Goal: Task Accomplishment & Management: Complete application form

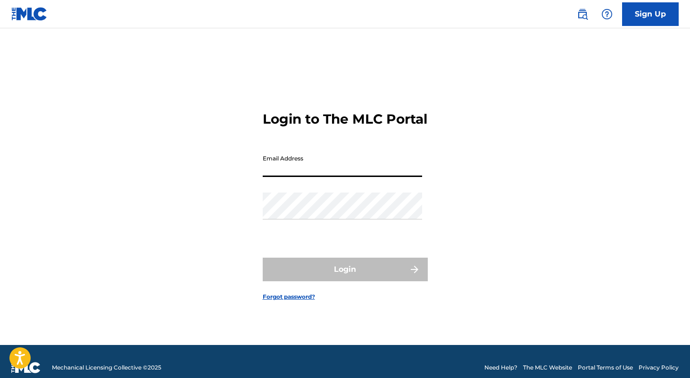
click at [364, 177] on input "Email Address" at bounding box center [342, 163] width 159 height 27
type input "[EMAIL_ADDRESS][DOMAIN_NAME]"
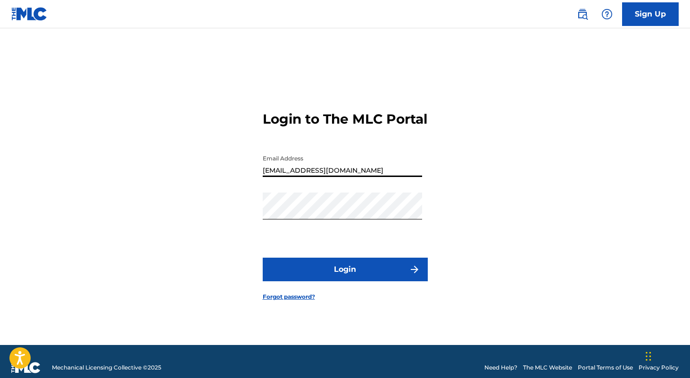
click at [355, 281] on button "Login" at bounding box center [345, 270] width 165 height 24
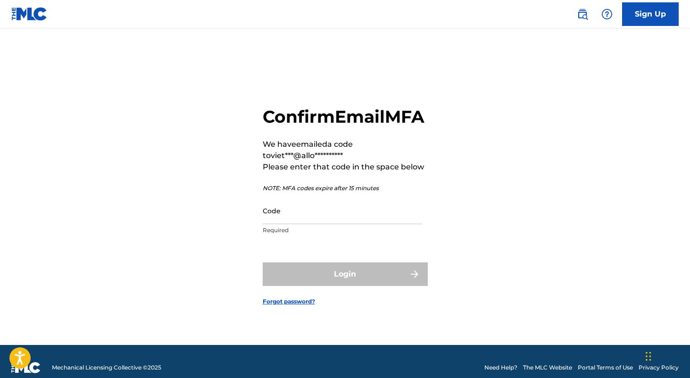
click at [332, 234] on p "Required" at bounding box center [342, 230] width 159 height 8
click at [336, 224] on input "Code" at bounding box center [342, 210] width 159 height 27
paste input "879401"
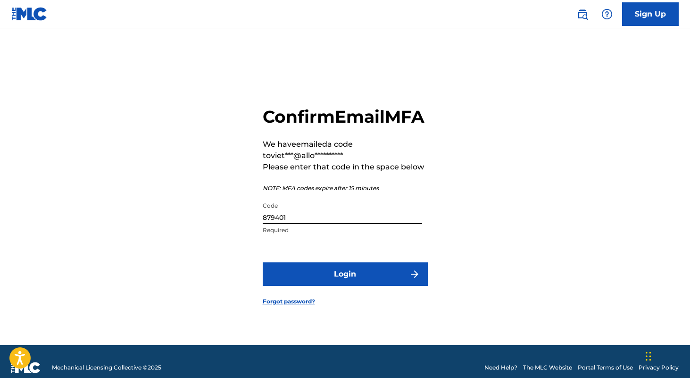
type input "879401"
click at [299, 281] on button "Login" at bounding box center [345, 274] width 165 height 24
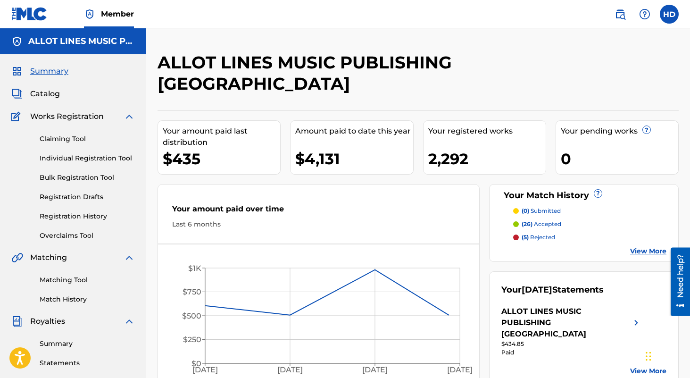
click at [75, 179] on link "Bulk Registration Tool" at bounding box center [87, 178] width 95 height 10
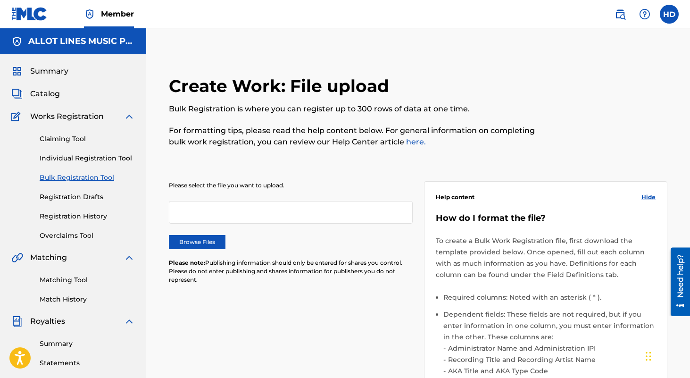
click at [194, 237] on label "Browse Files" at bounding box center [197, 242] width 57 height 14
click at [0, 0] on input "Browse Files" at bounding box center [0, 0] width 0 height 0
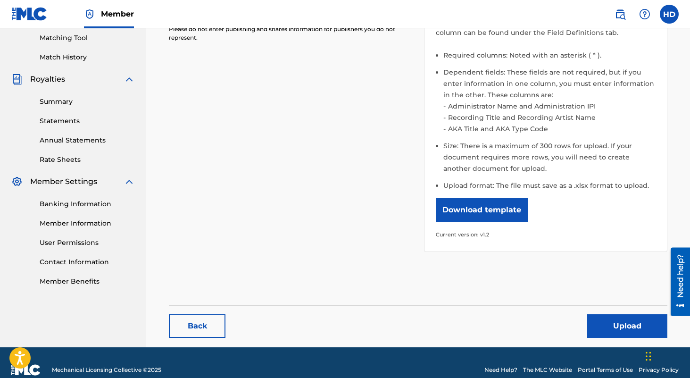
scroll to position [256, 0]
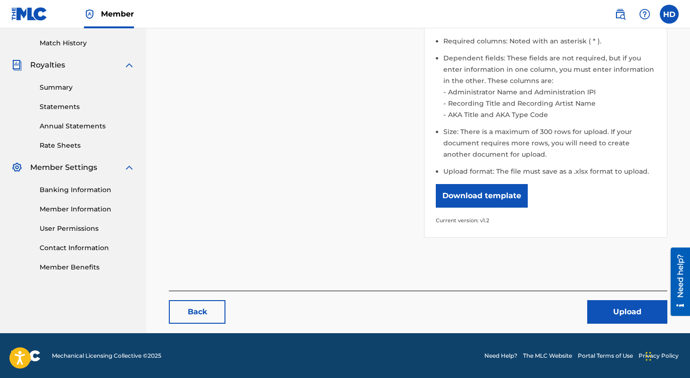
click at [614, 311] on button "Upload" at bounding box center [627, 312] width 80 height 24
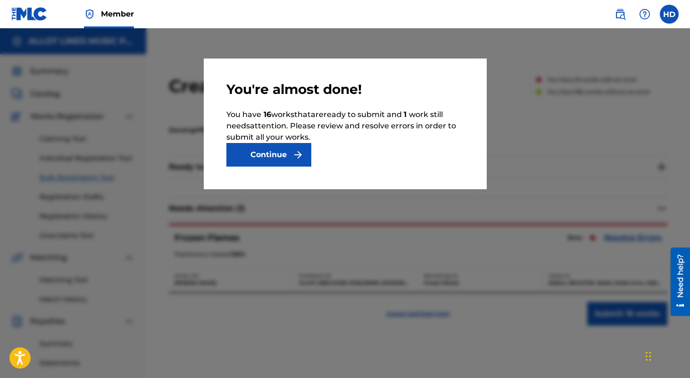
click at [281, 152] on button "Continue" at bounding box center [268, 155] width 85 height 24
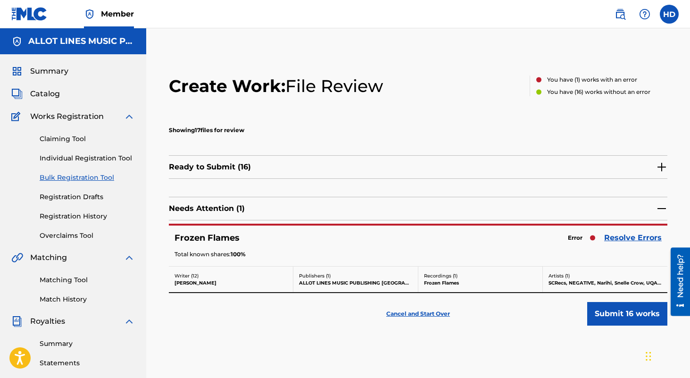
click at [647, 237] on link "Resolve Errors" at bounding box center [633, 237] width 58 height 11
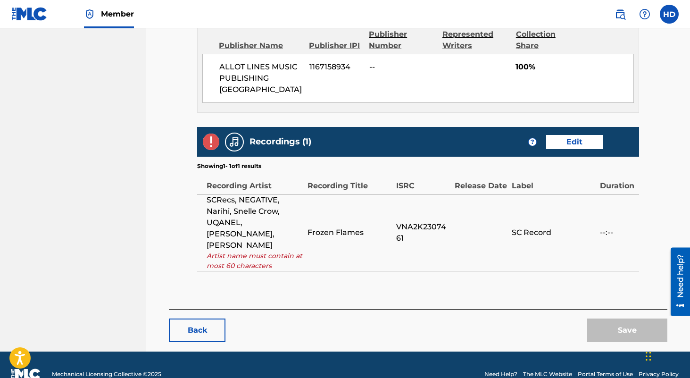
scroll to position [593, 0]
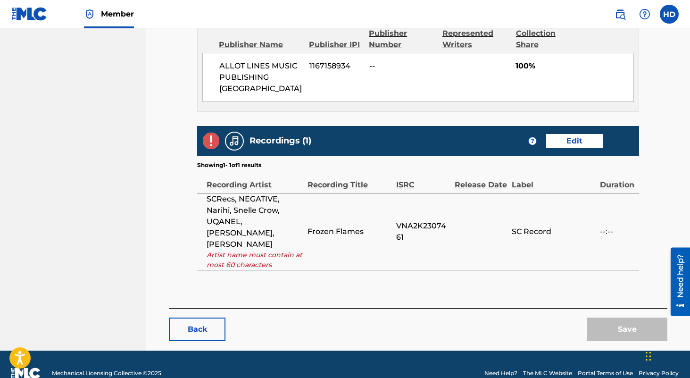
click at [584, 140] on link "Edit" at bounding box center [574, 141] width 57 height 14
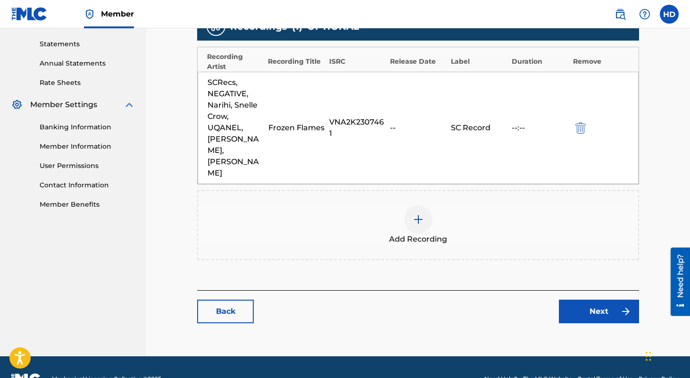
scroll to position [320, 0]
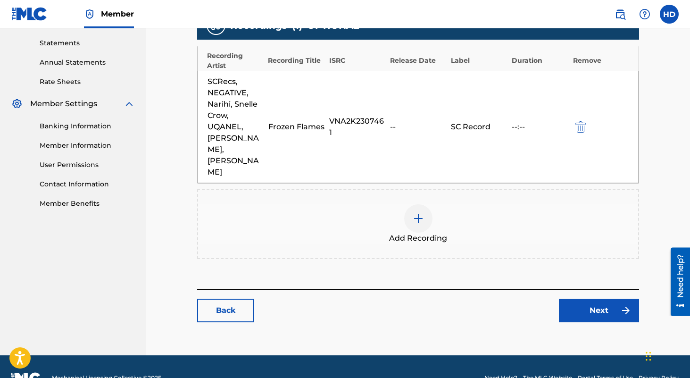
click at [257, 124] on div "SCRecs, NEGATIVE, Narihi, Snelle Crow, UQANEL, [PERSON_NAME], [PERSON_NAME]" at bounding box center [236, 127] width 56 height 102
click at [593, 299] on link "Next" at bounding box center [599, 311] width 80 height 24
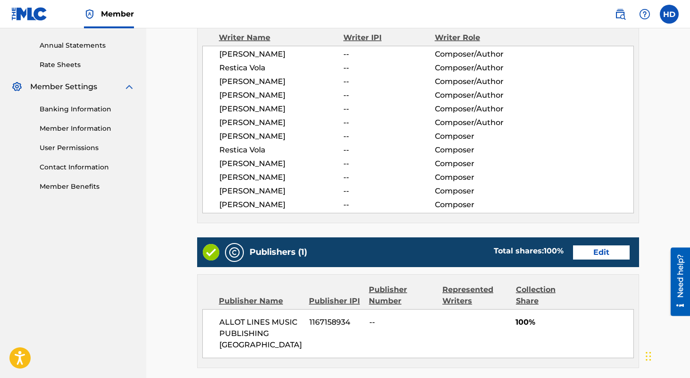
scroll to position [598, 0]
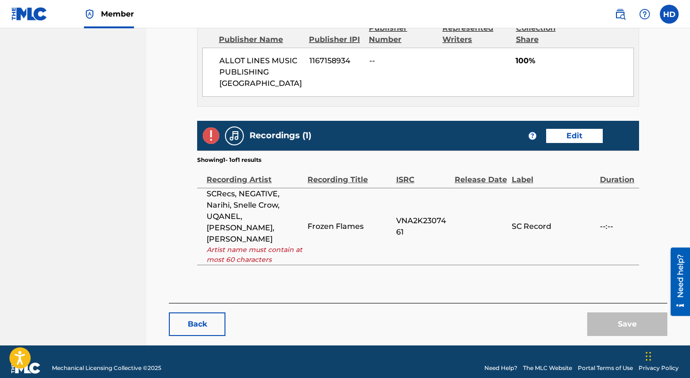
click at [205, 312] on button "Back" at bounding box center [197, 324] width 57 height 24
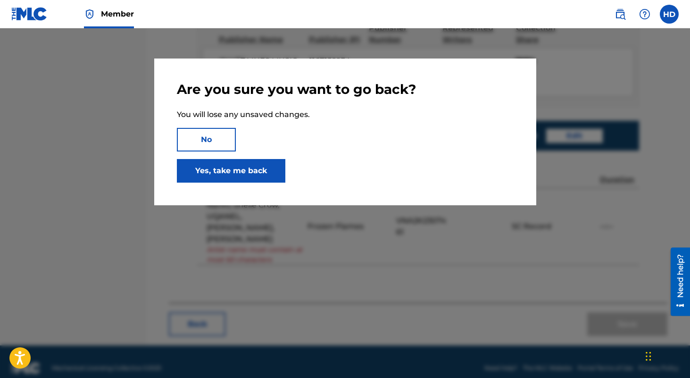
click at [250, 171] on link "Yes, take me back" at bounding box center [231, 171] width 109 height 24
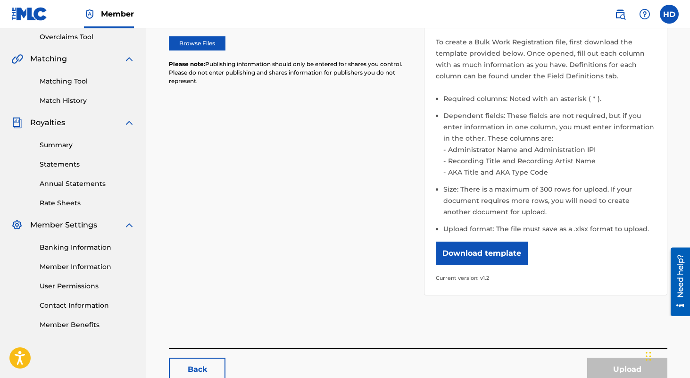
scroll to position [256, 0]
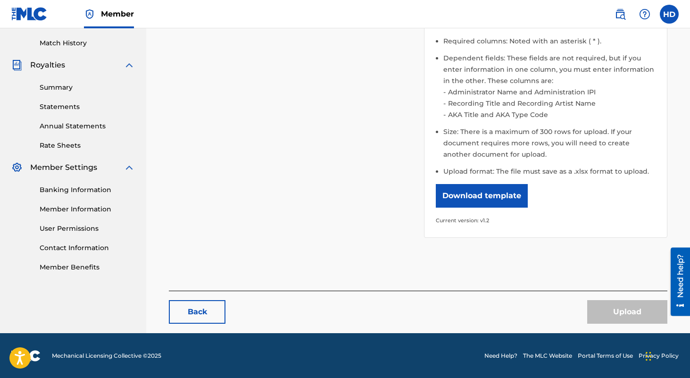
click at [565, 262] on div "Please select the file you want to upload. MLC-Export-08192025.xlsx Remove Brow…" at bounding box center [418, 96] width 499 height 388
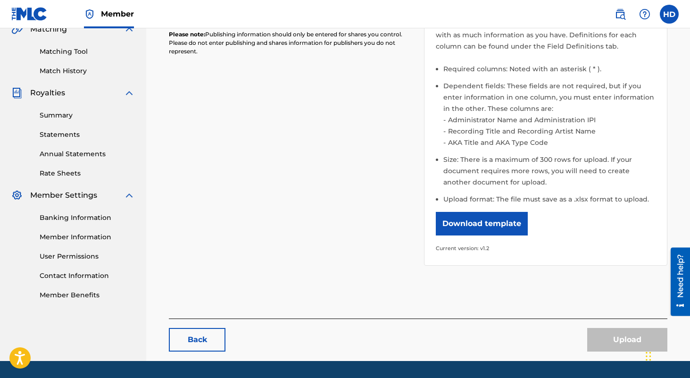
scroll to position [108, 0]
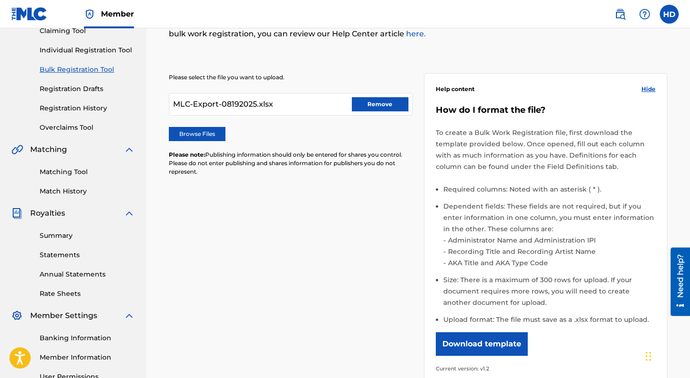
click at [390, 104] on button "Remove" at bounding box center [380, 104] width 57 height 14
click at [209, 139] on label "Browse Files" at bounding box center [197, 134] width 57 height 14
click at [0, 0] on input "Browse Files" at bounding box center [0, 0] width 0 height 0
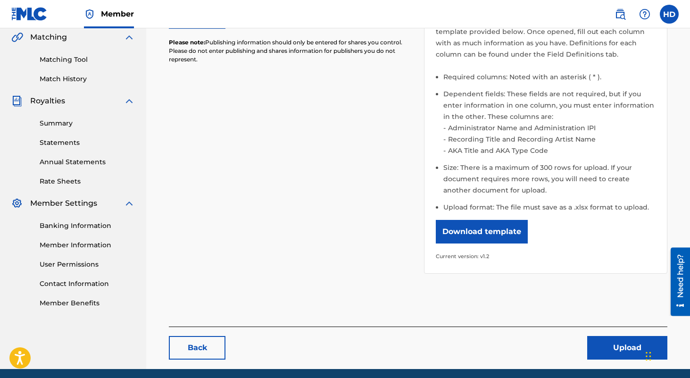
scroll to position [256, 0]
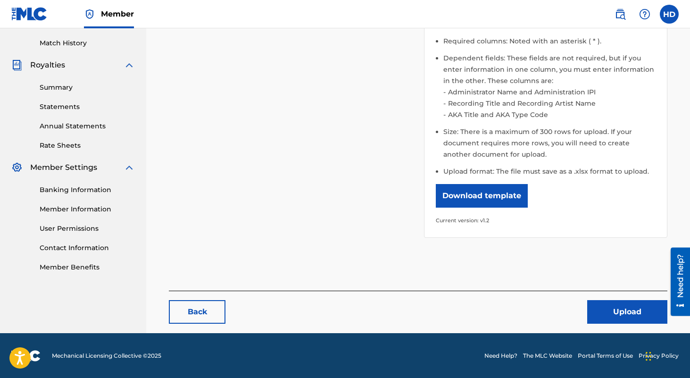
click at [622, 313] on button "Upload" at bounding box center [627, 312] width 80 height 24
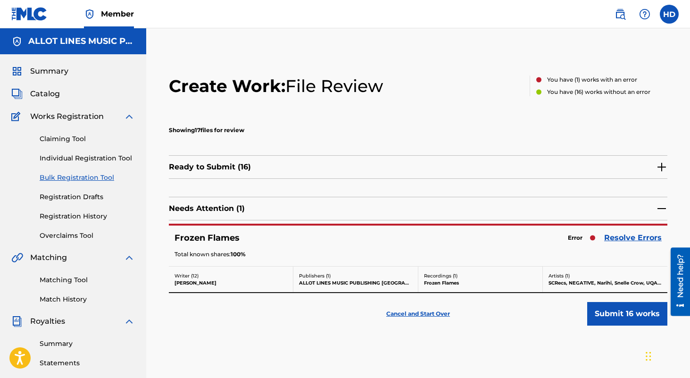
click at [621, 325] on button "Submit 16 works" at bounding box center [627, 314] width 80 height 24
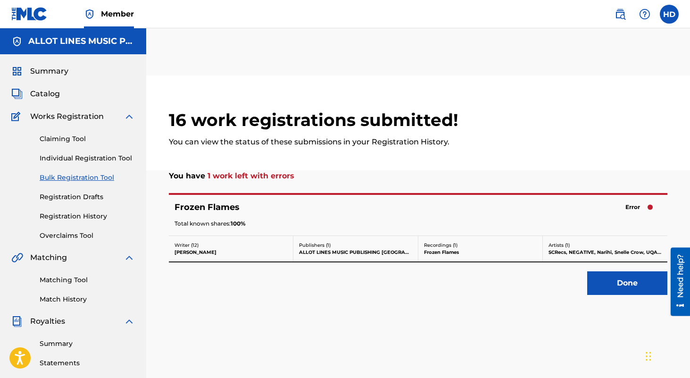
click at [620, 292] on button "Done" at bounding box center [627, 283] width 80 height 24
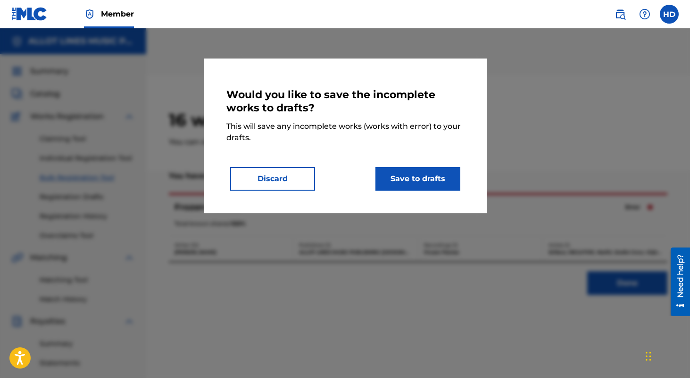
click at [425, 184] on button "Save to drafts" at bounding box center [418, 179] width 85 height 24
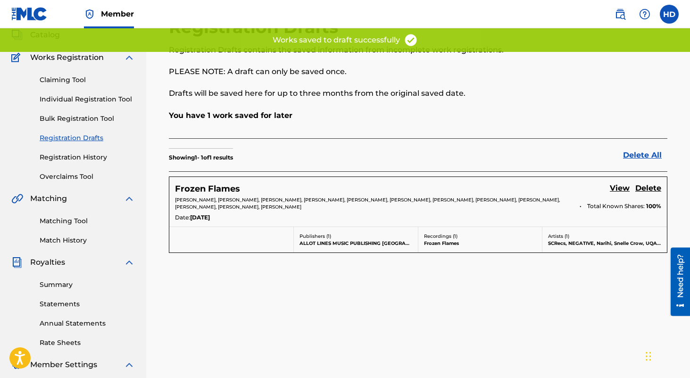
scroll to position [99, 0]
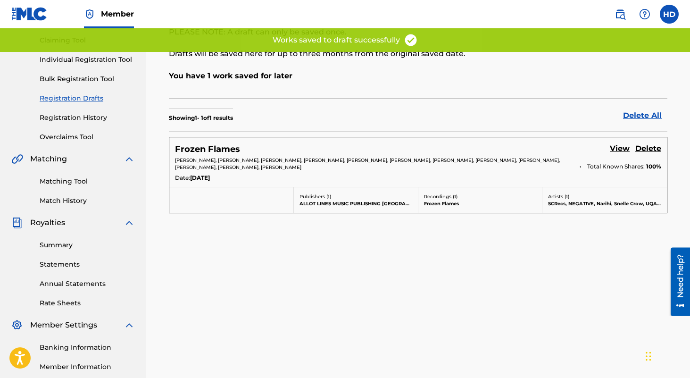
click at [618, 151] on link "View" at bounding box center [620, 149] width 20 height 13
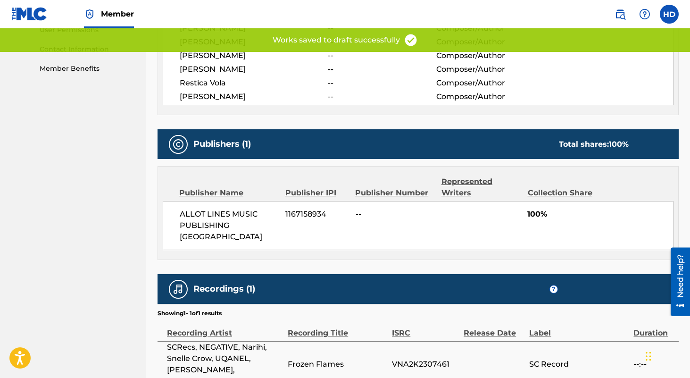
scroll to position [500, 0]
